Goal: Complete application form

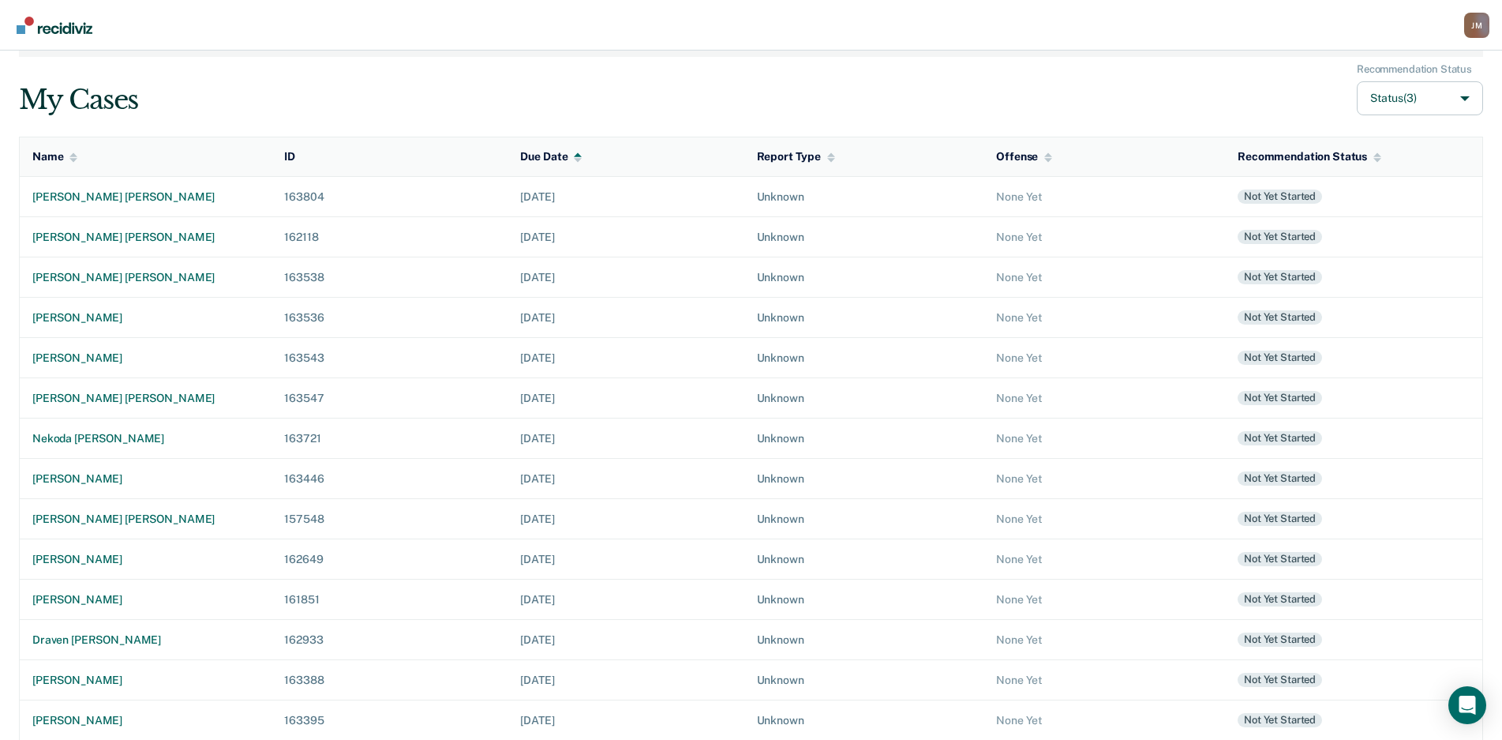
scroll to position [99, 0]
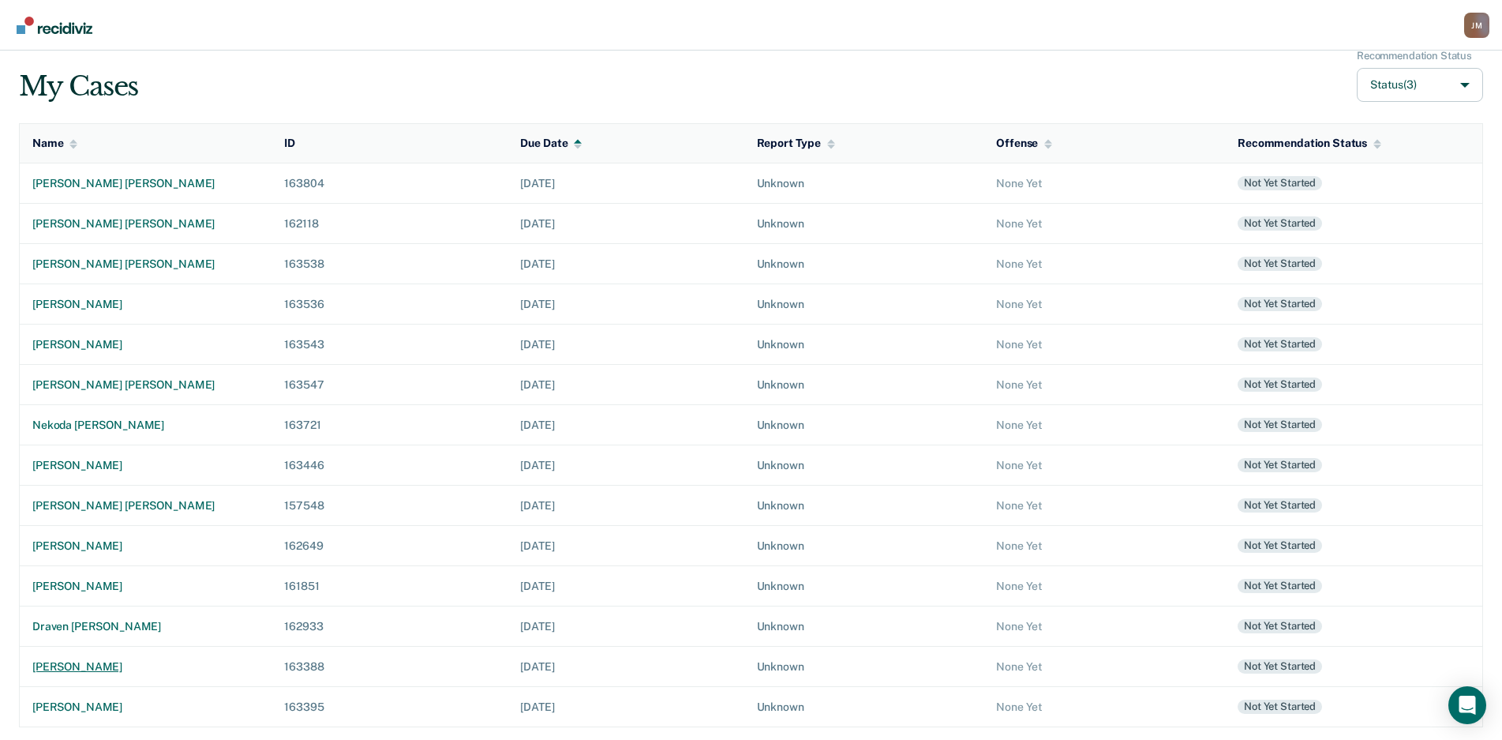
click at [135, 669] on div "[PERSON_NAME]" at bounding box center [145, 666] width 227 height 13
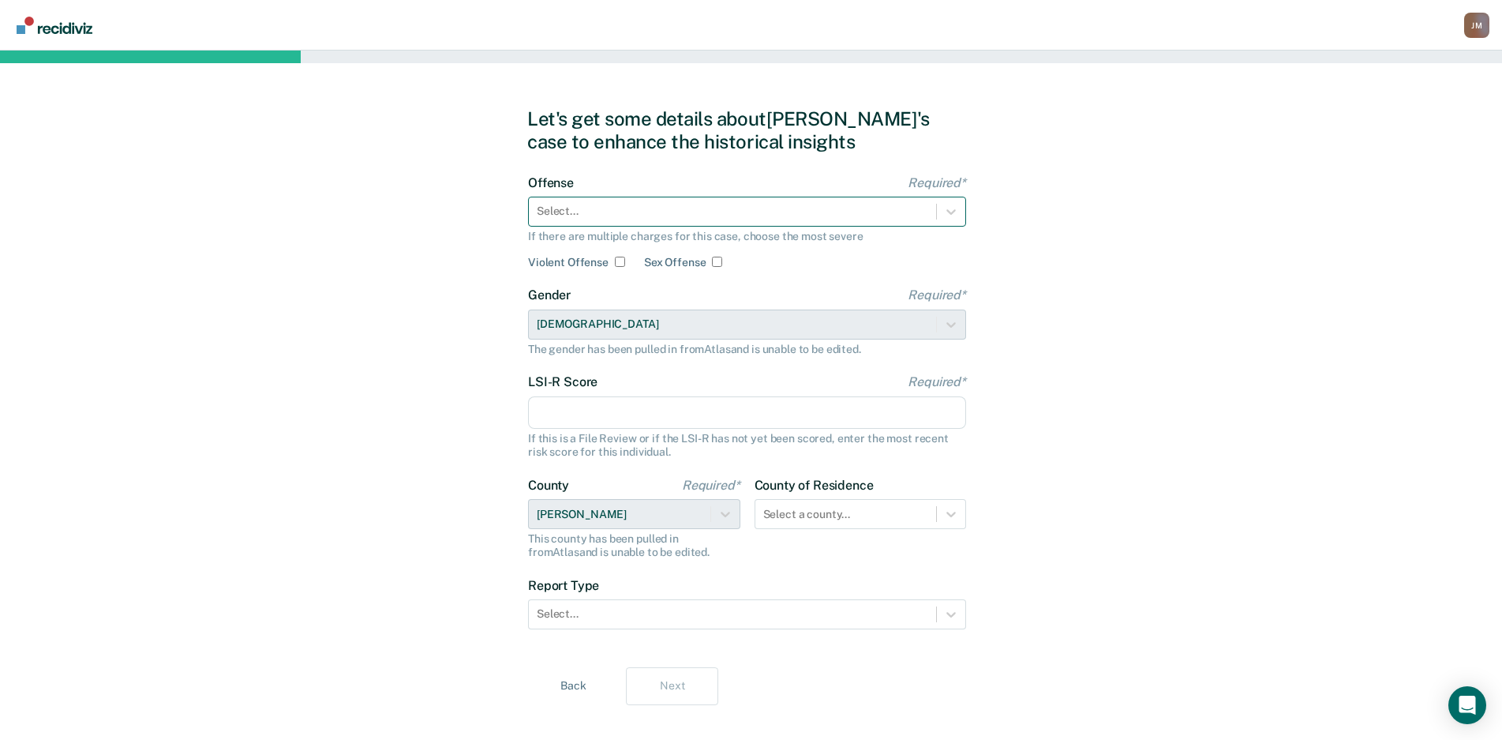
click at [667, 212] on div at bounding box center [733, 211] width 392 height 17
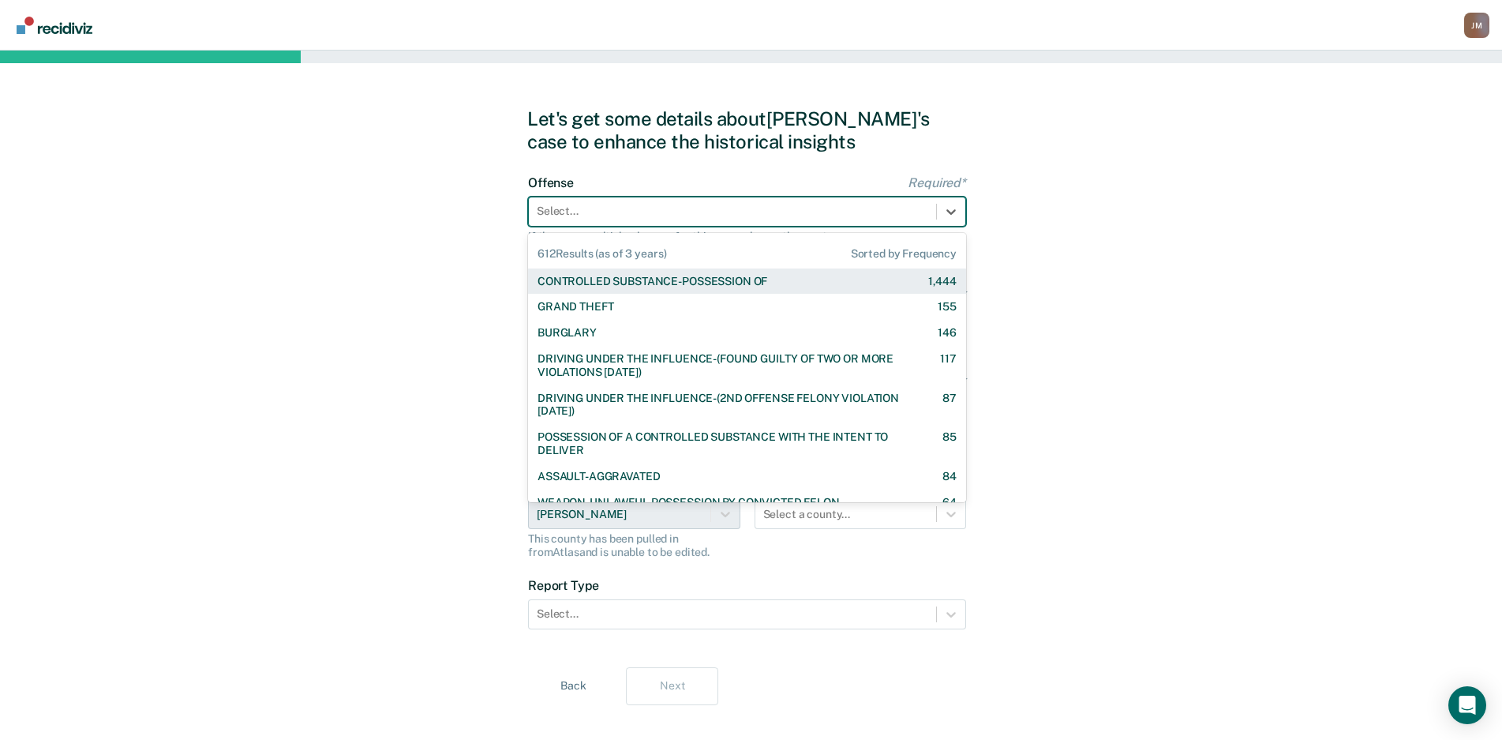
click at [662, 272] on div "CONTROLLED SUBSTANCE-POSSESSION OF 1,444" at bounding box center [747, 281] width 438 height 26
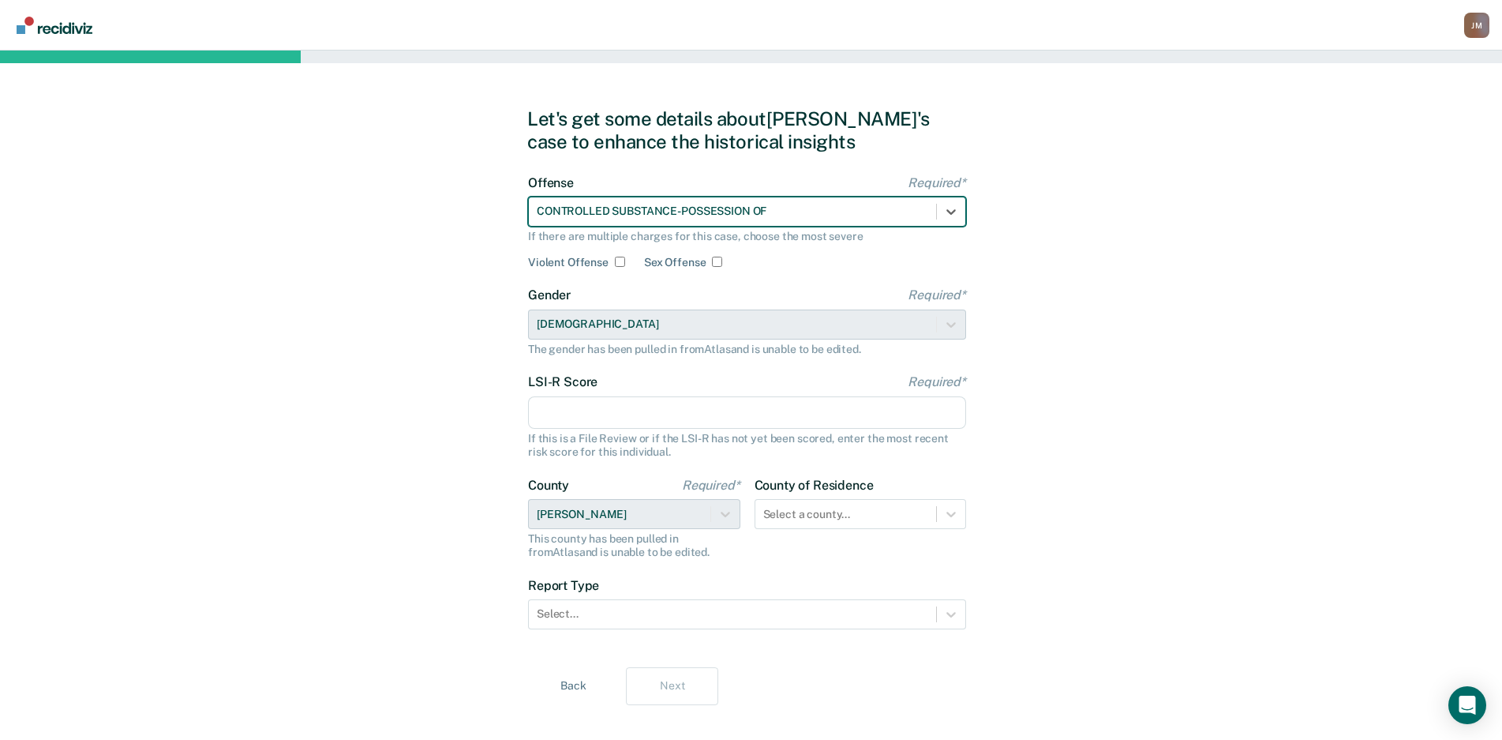
click at [639, 411] on input "LSI-R Score Required*" at bounding box center [747, 412] width 438 height 33
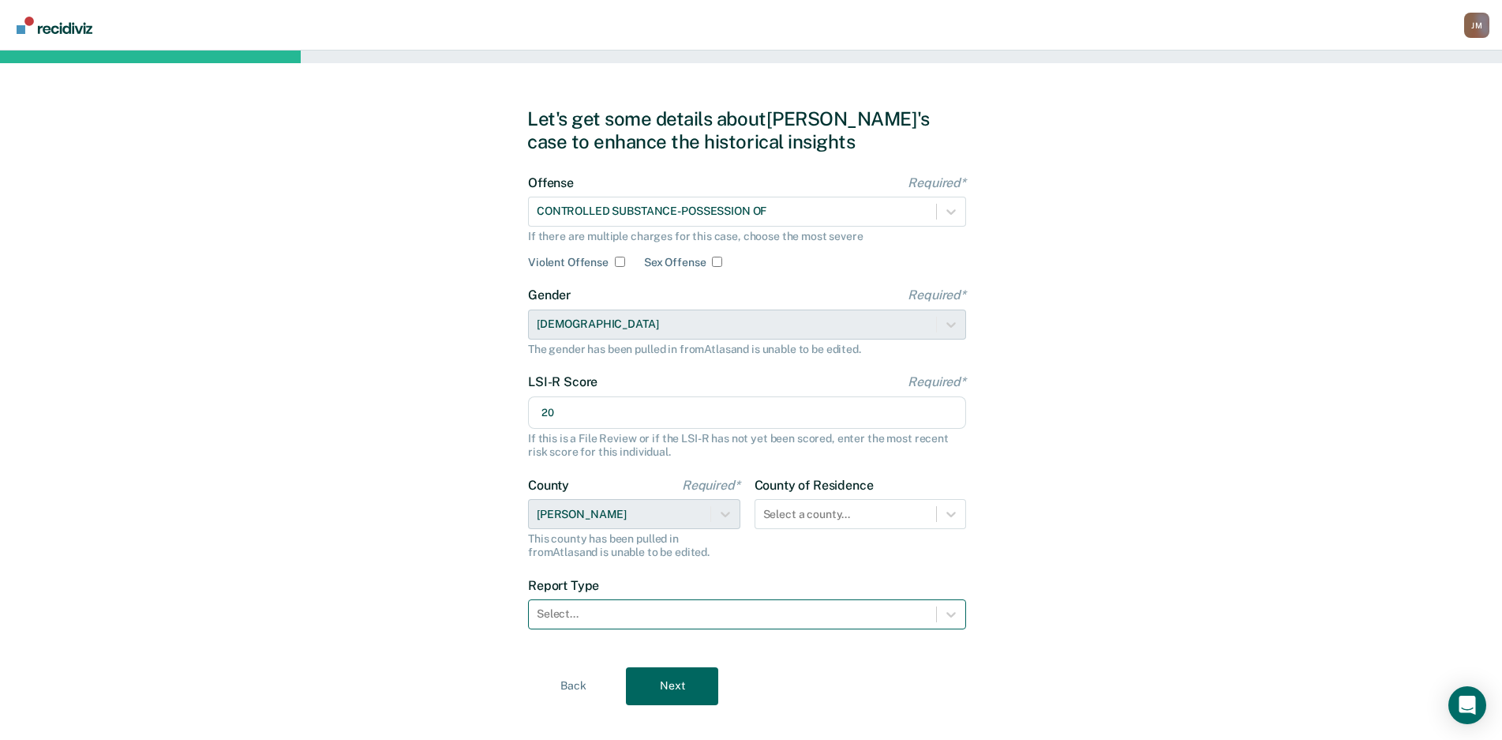
type input "20"
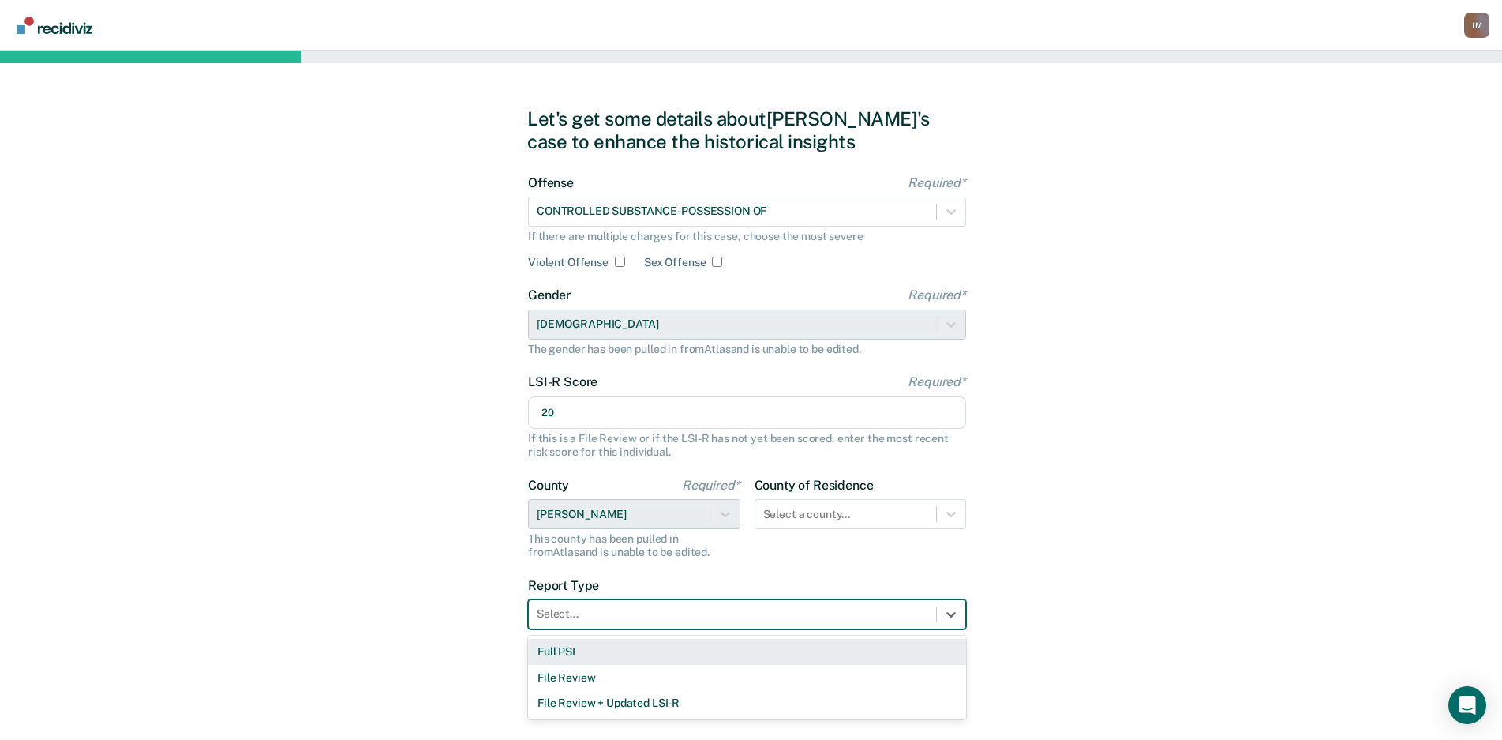
click at [690, 602] on div "Select..." at bounding box center [732, 613] width 407 height 23
click at [623, 643] on div "Full PSI" at bounding box center [747, 652] width 438 height 26
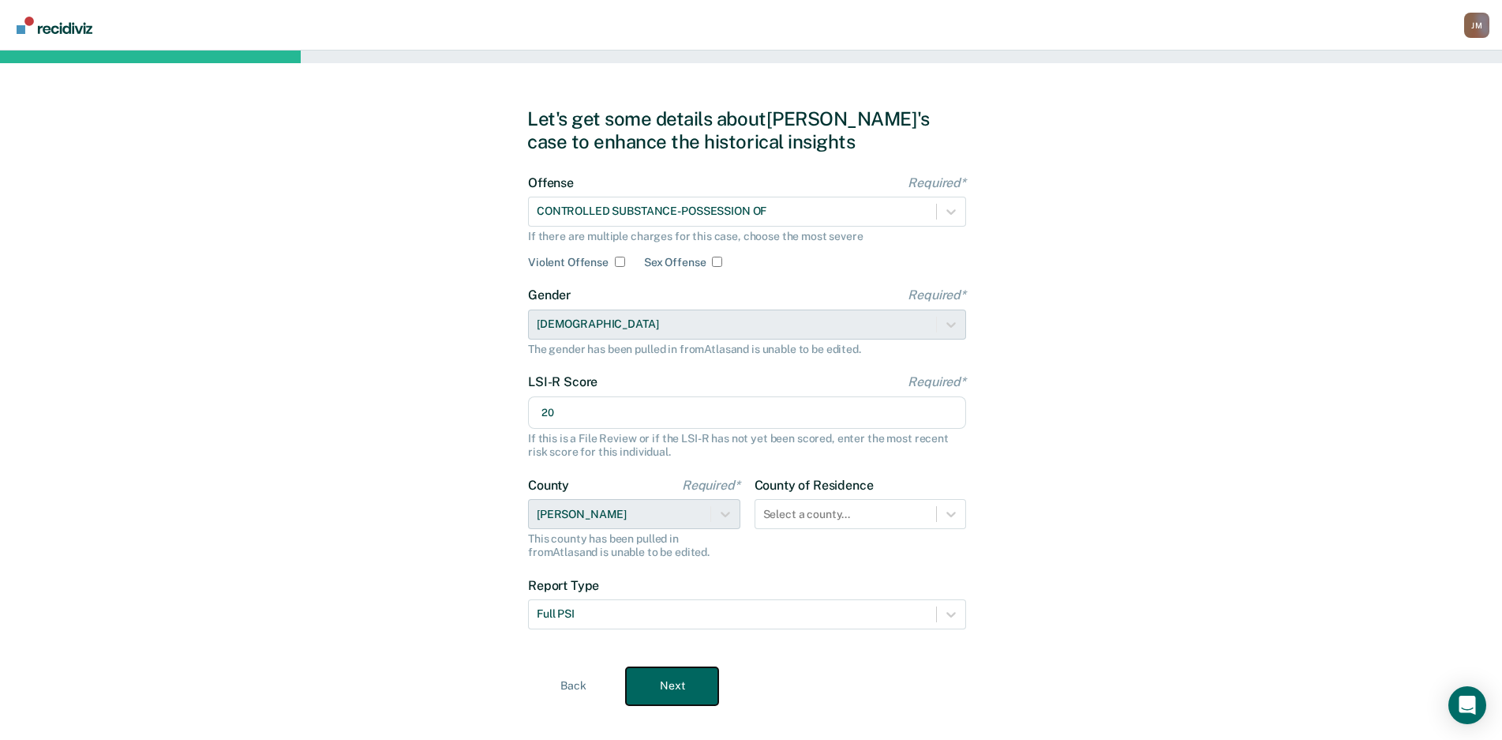
click at [699, 685] on button "Next" at bounding box center [672, 686] width 92 height 38
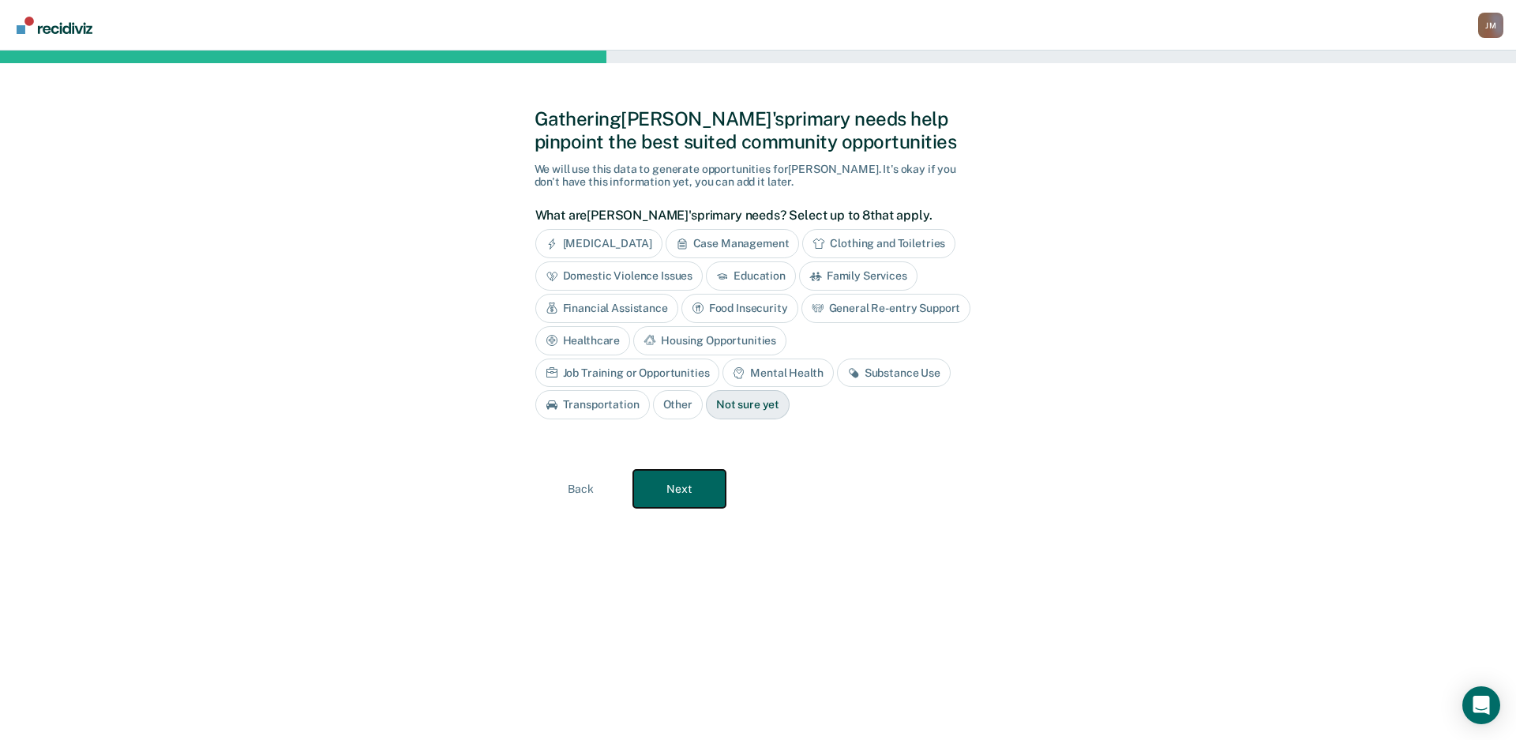
click at [675, 508] on button "Next" at bounding box center [679, 489] width 92 height 38
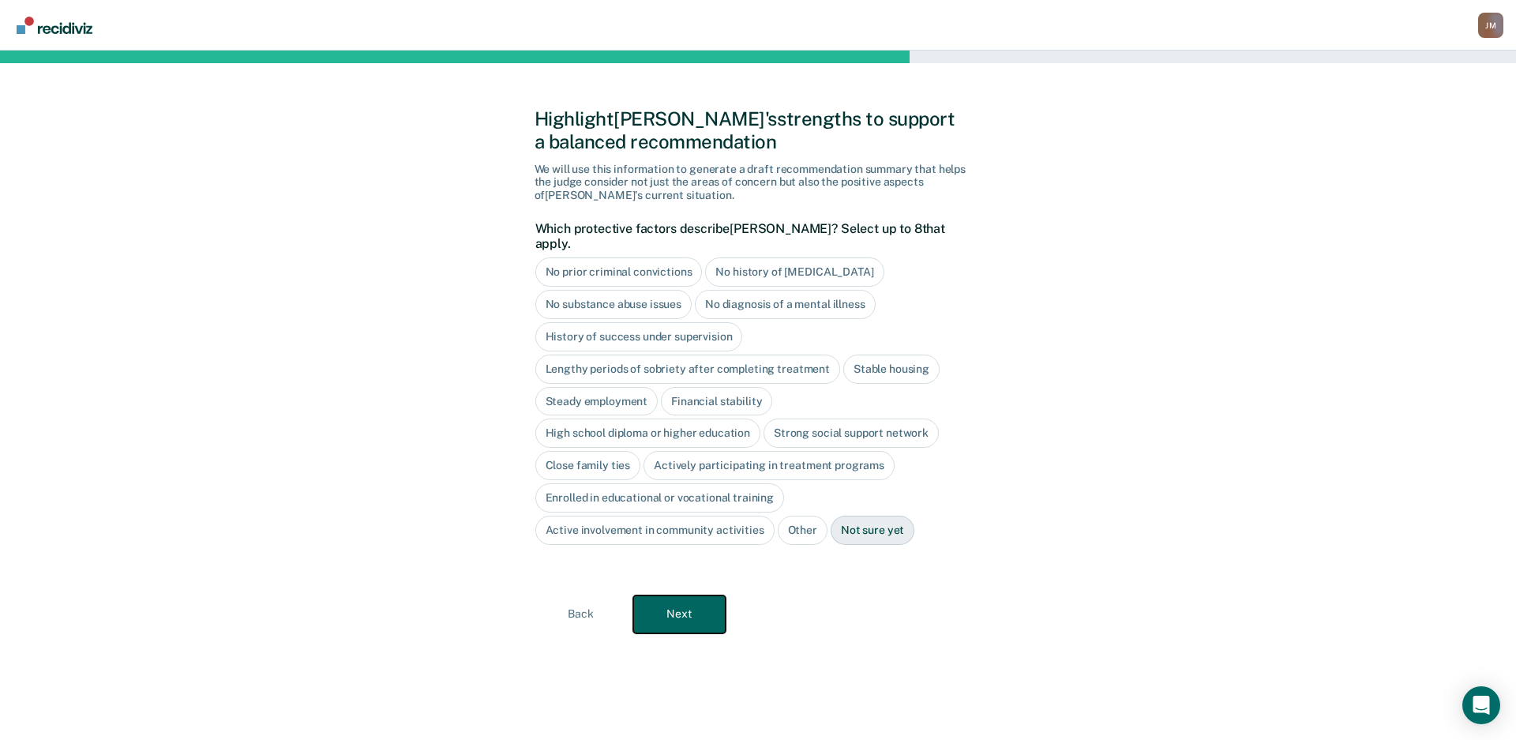
click at [685, 595] on button "Next" at bounding box center [679, 614] width 92 height 38
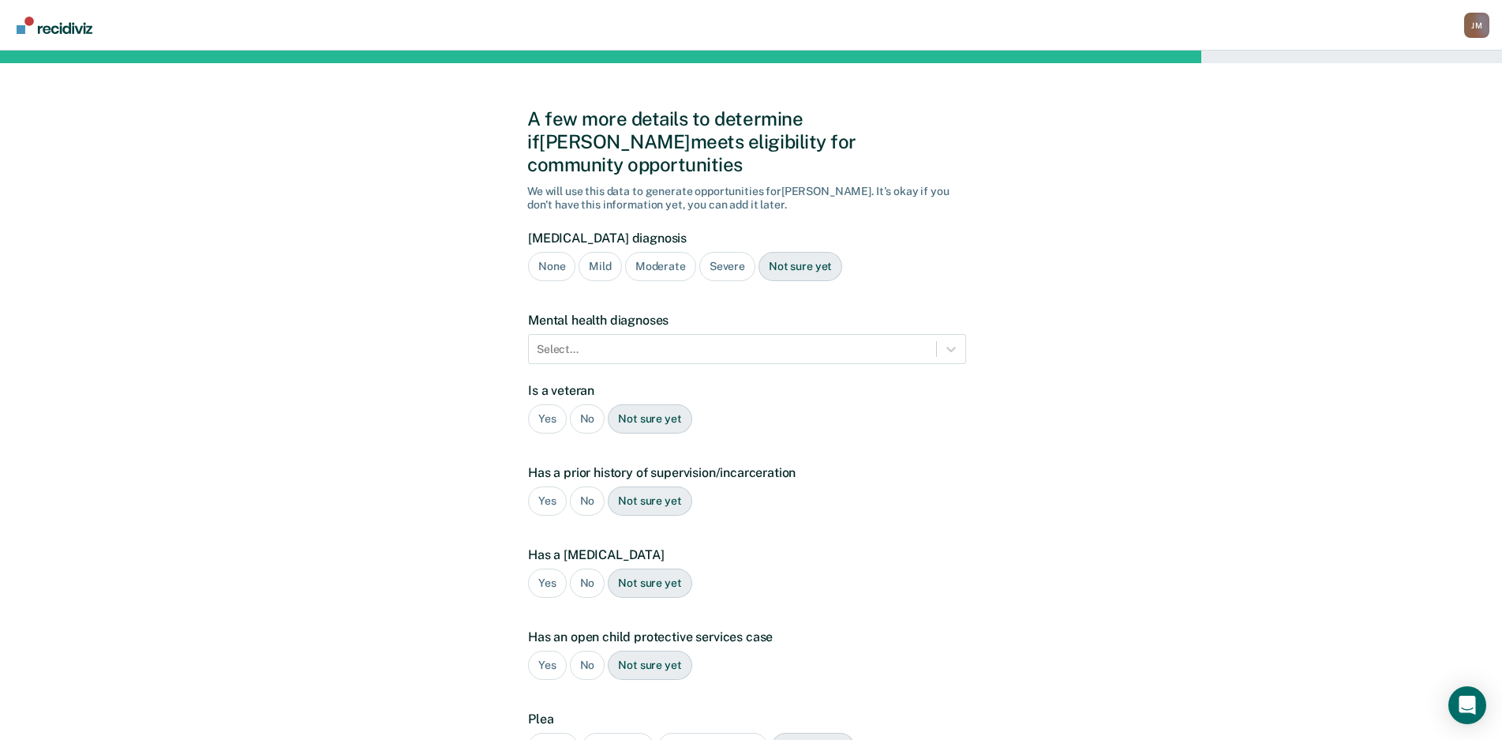
drag, startPoint x: 550, startPoint y: 244, endPoint x: 566, endPoint y: 258, distance: 21.2
click at [550, 252] on div "None" at bounding box center [551, 266] width 47 height 29
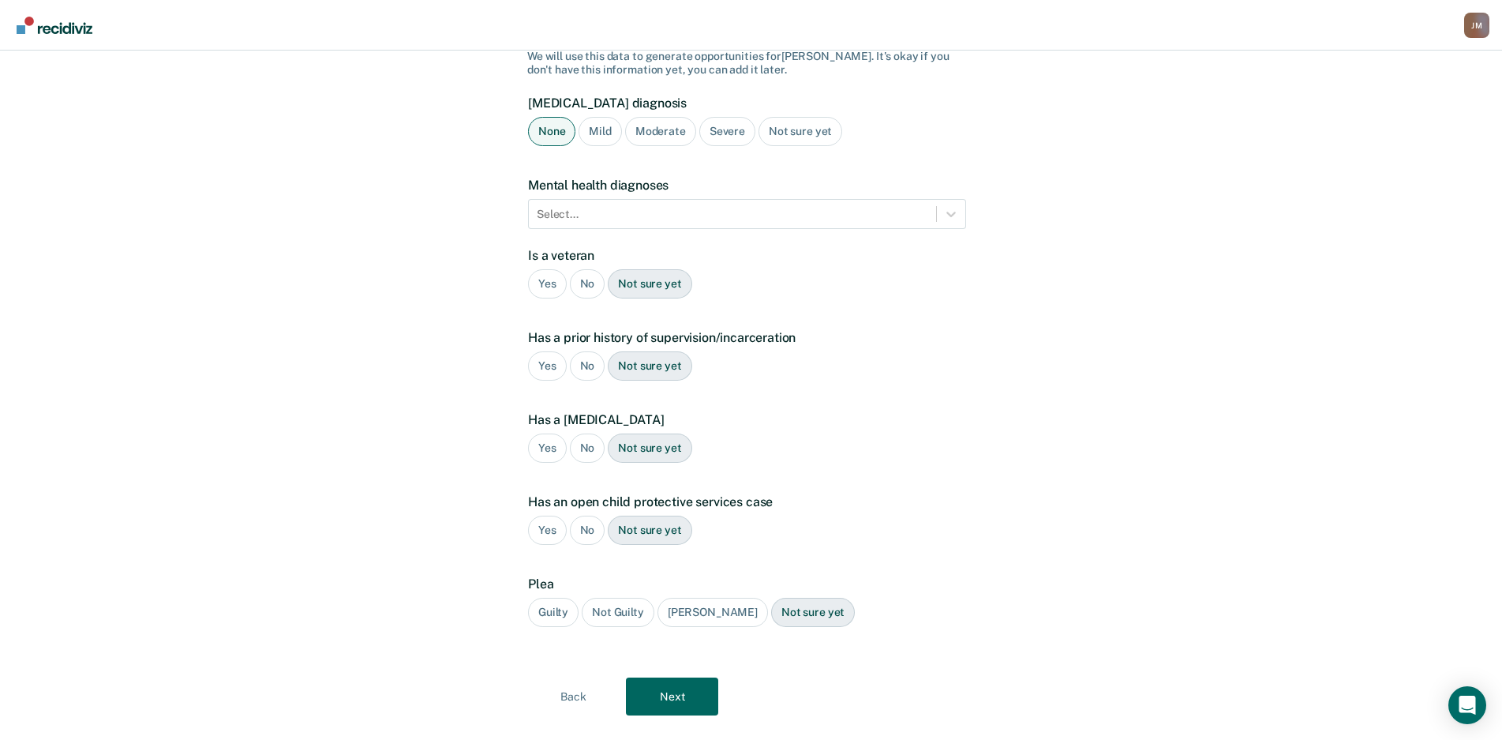
scroll to position [144, 0]
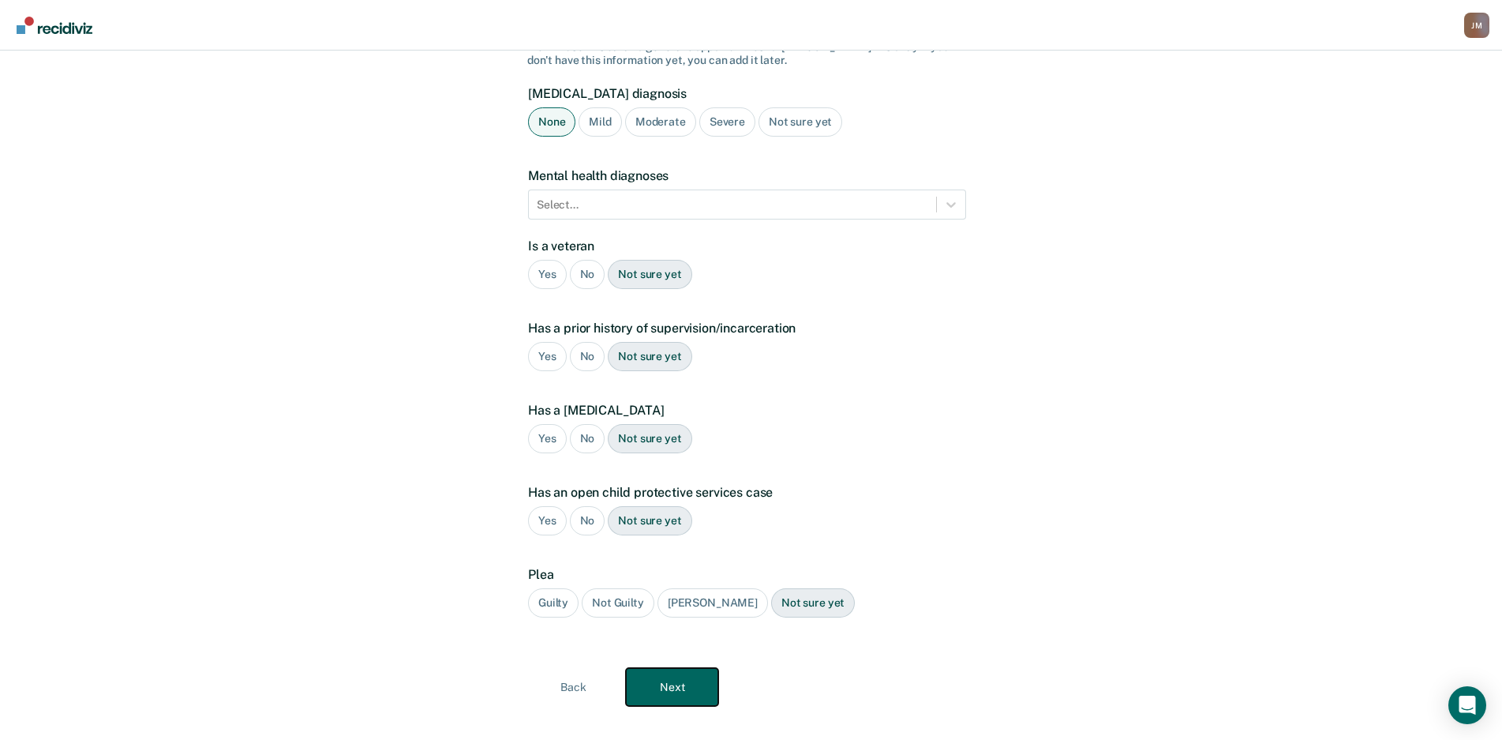
click at [680, 668] on button "Next" at bounding box center [672, 687] width 92 height 38
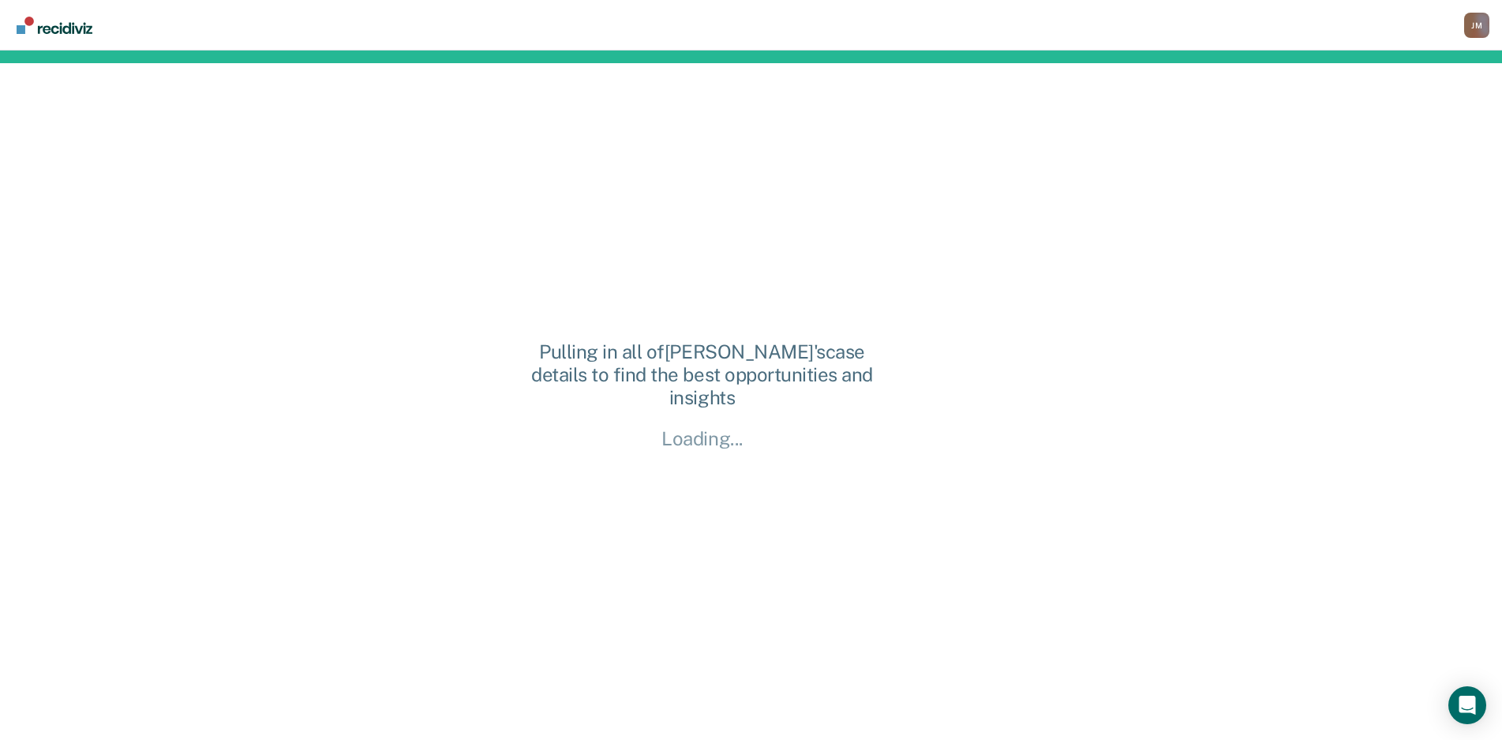
scroll to position [0, 0]
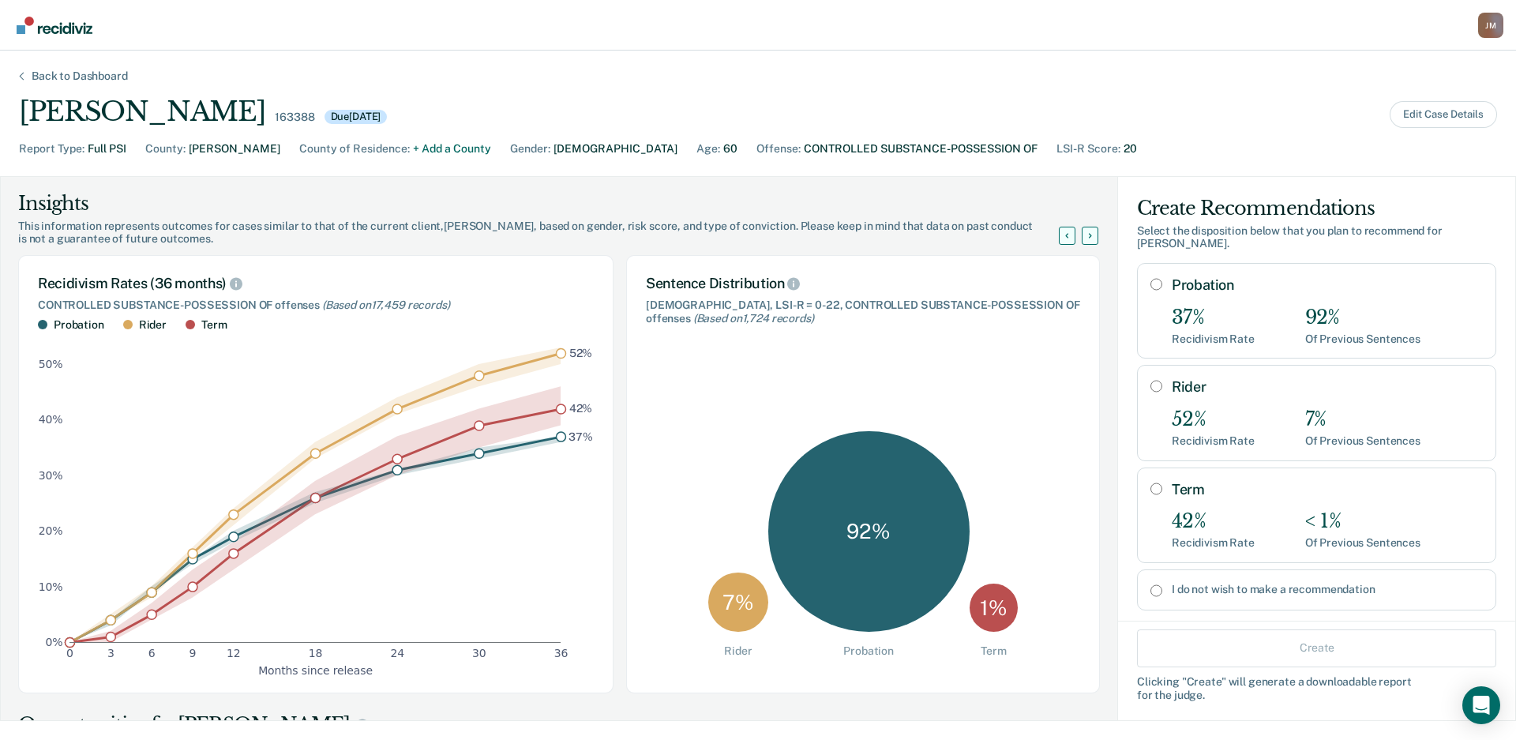
click at [1201, 280] on label "Probation" at bounding box center [1327, 284] width 311 height 17
click at [1162, 280] on input "Probation" at bounding box center [1156, 284] width 12 height 13
radio input "true"
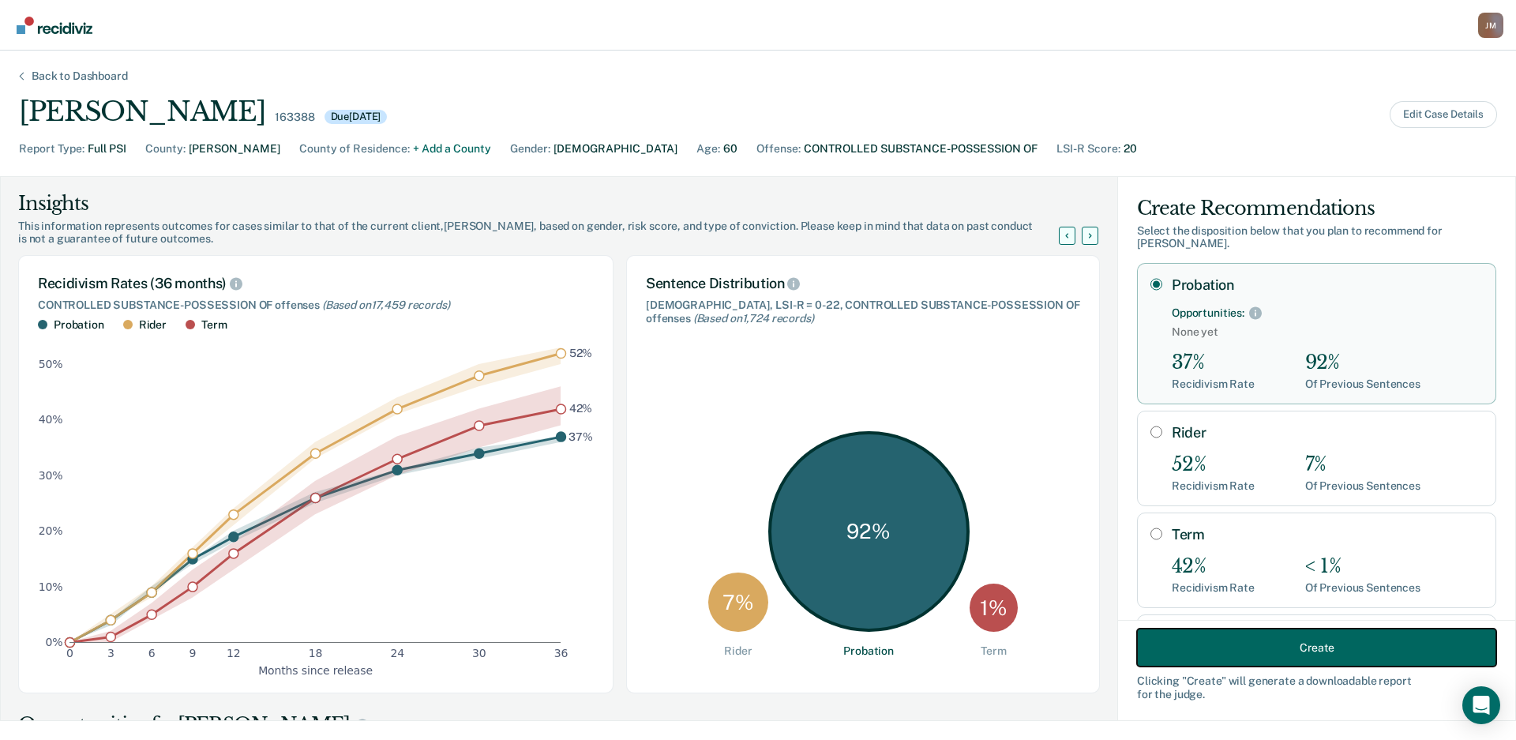
click at [1166, 634] on button "Create" at bounding box center [1316, 647] width 359 height 38
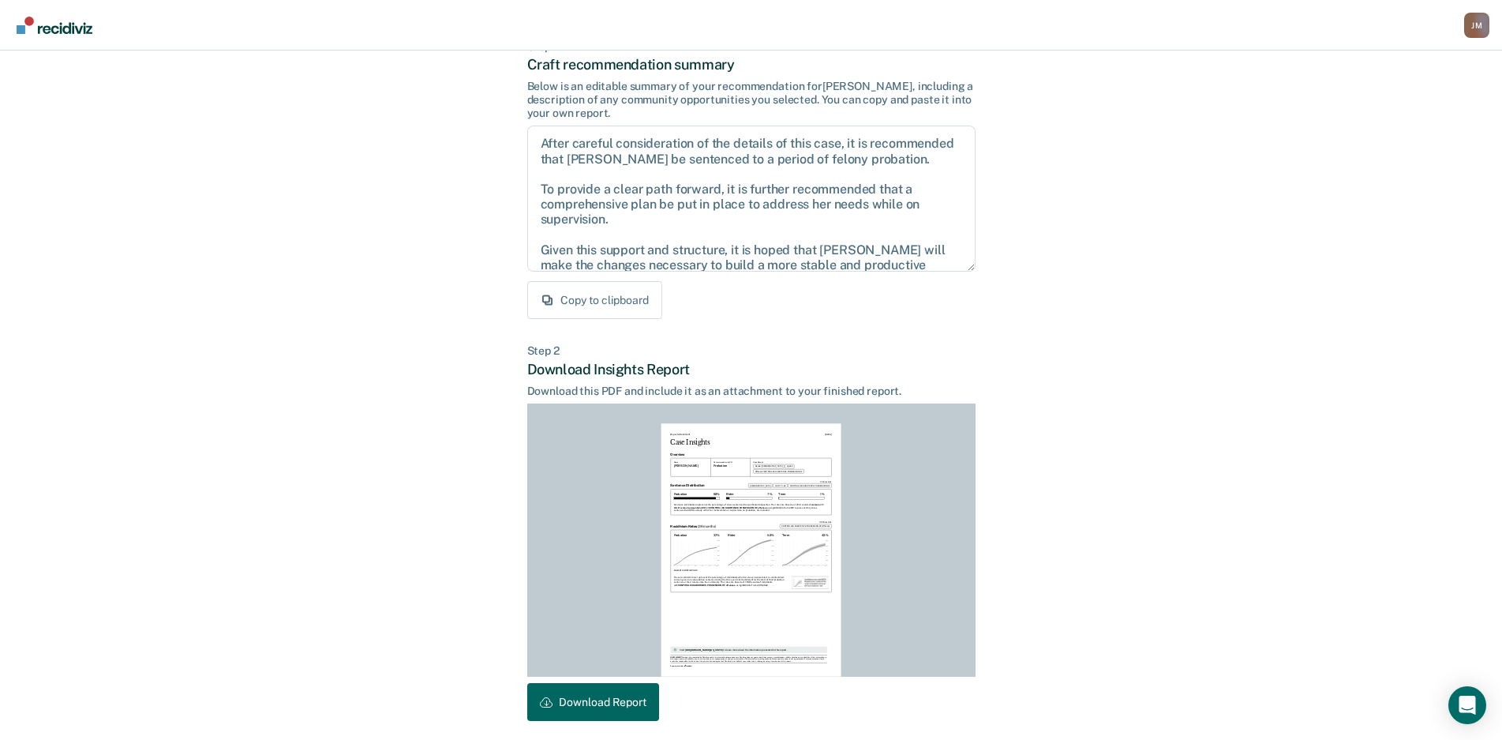
scroll to position [160, 0]
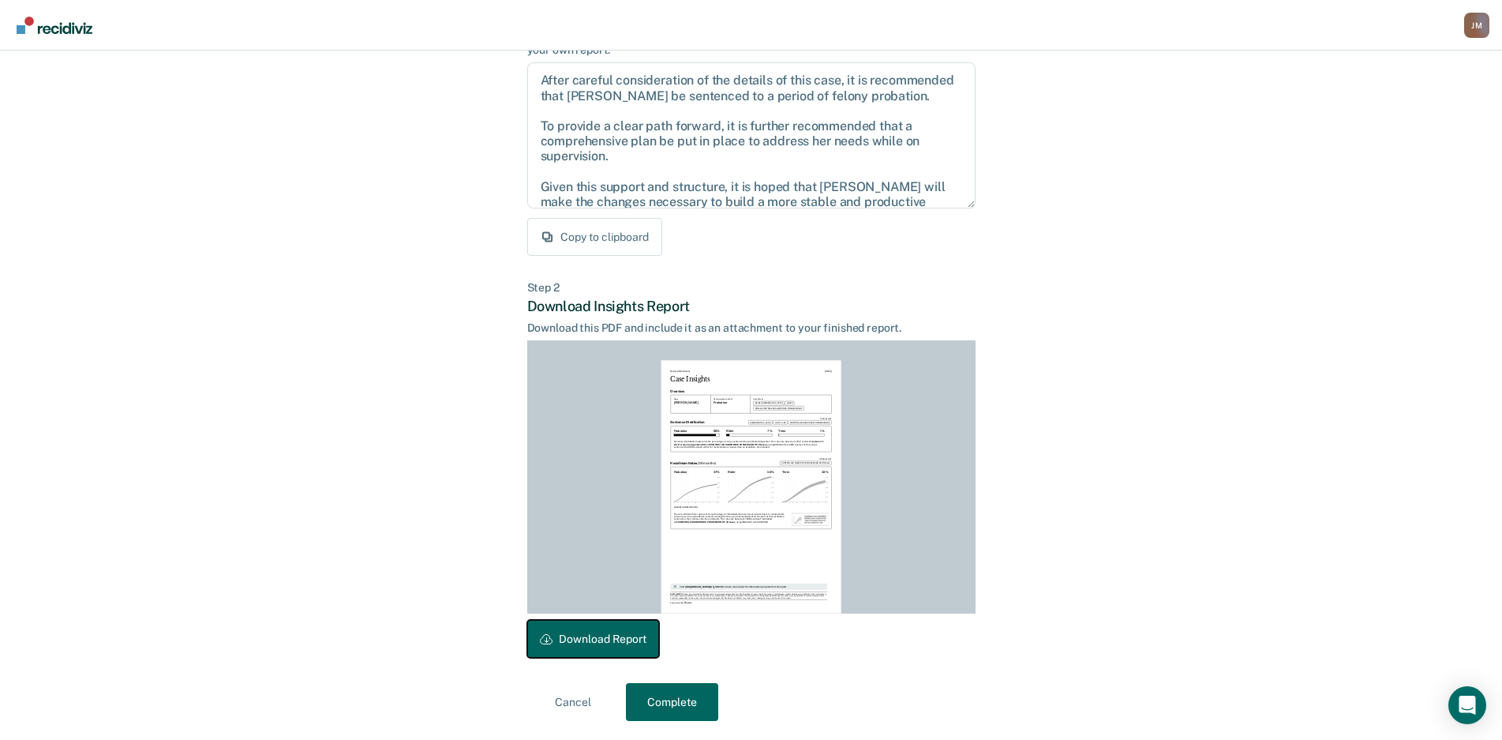
click at [602, 631] on button "Download Report" at bounding box center [593, 639] width 132 height 38
click at [642, 709] on button "Complete" at bounding box center [672, 702] width 92 height 38
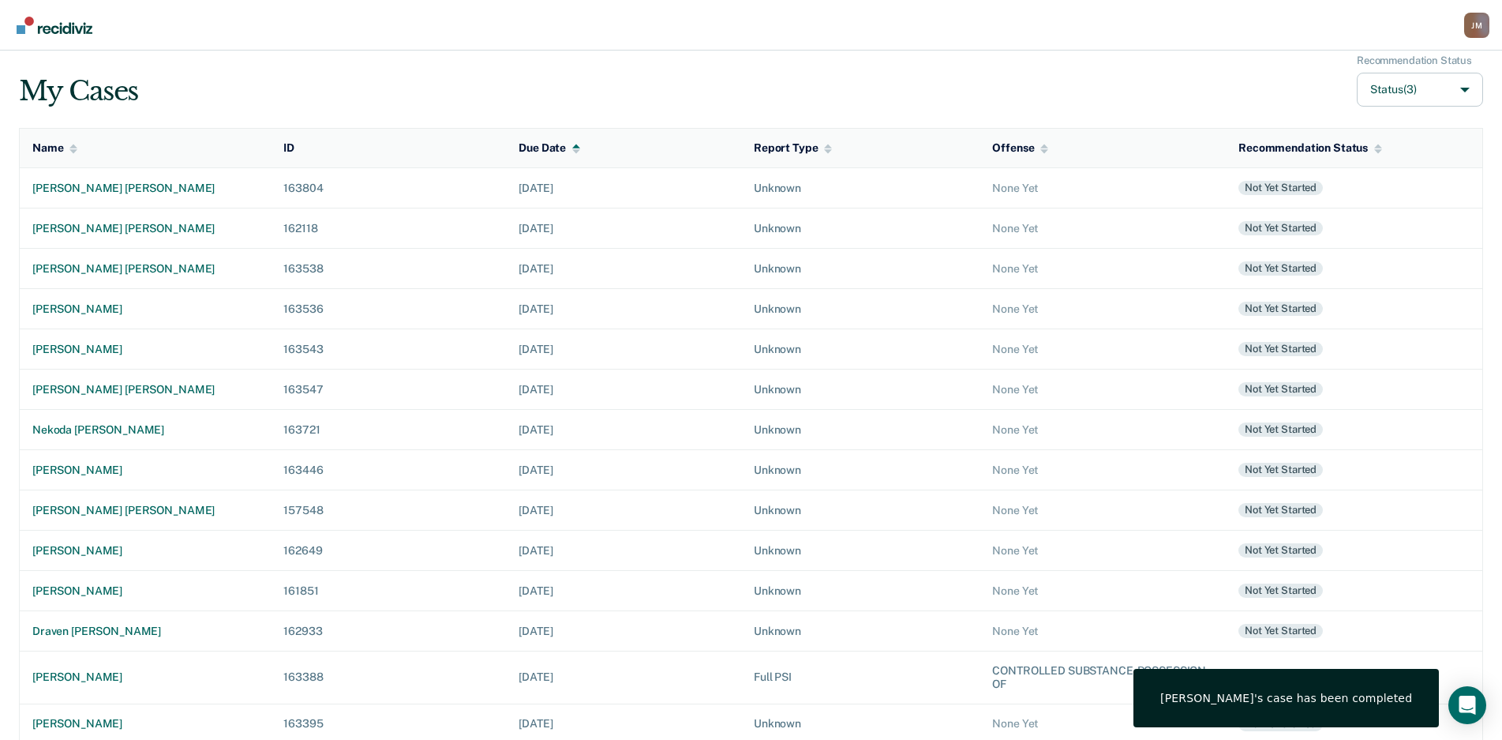
scroll to position [112, 0]
